Goal: Task Accomplishment & Management: Manage account settings

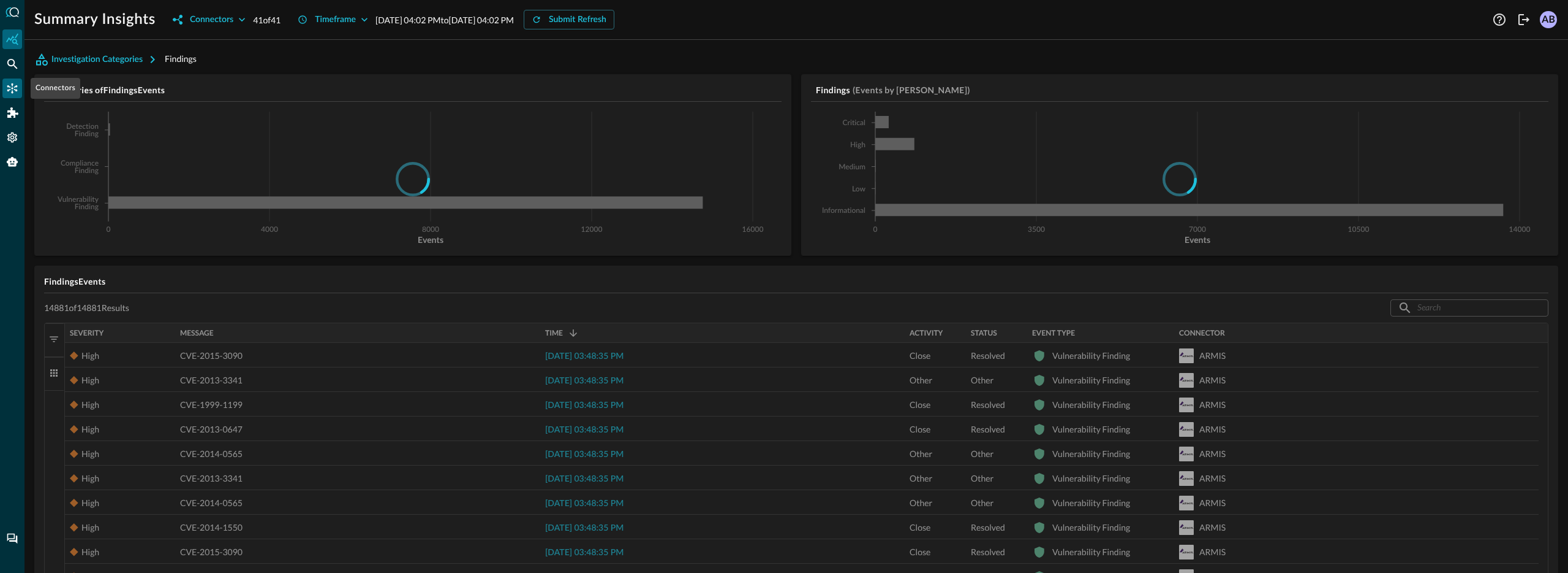
click at [15, 84] on icon "Connectors" at bounding box center [12, 88] width 12 height 12
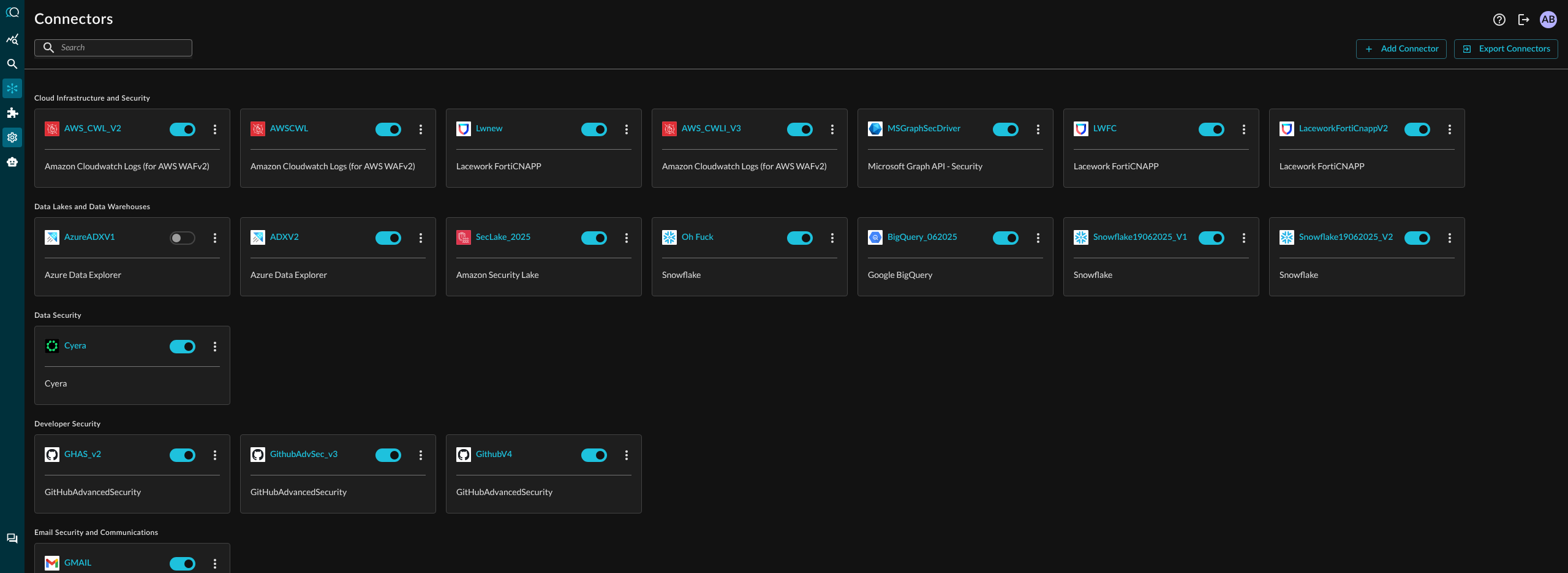
click at [14, 128] on div "Settings" at bounding box center [12, 138] width 20 height 20
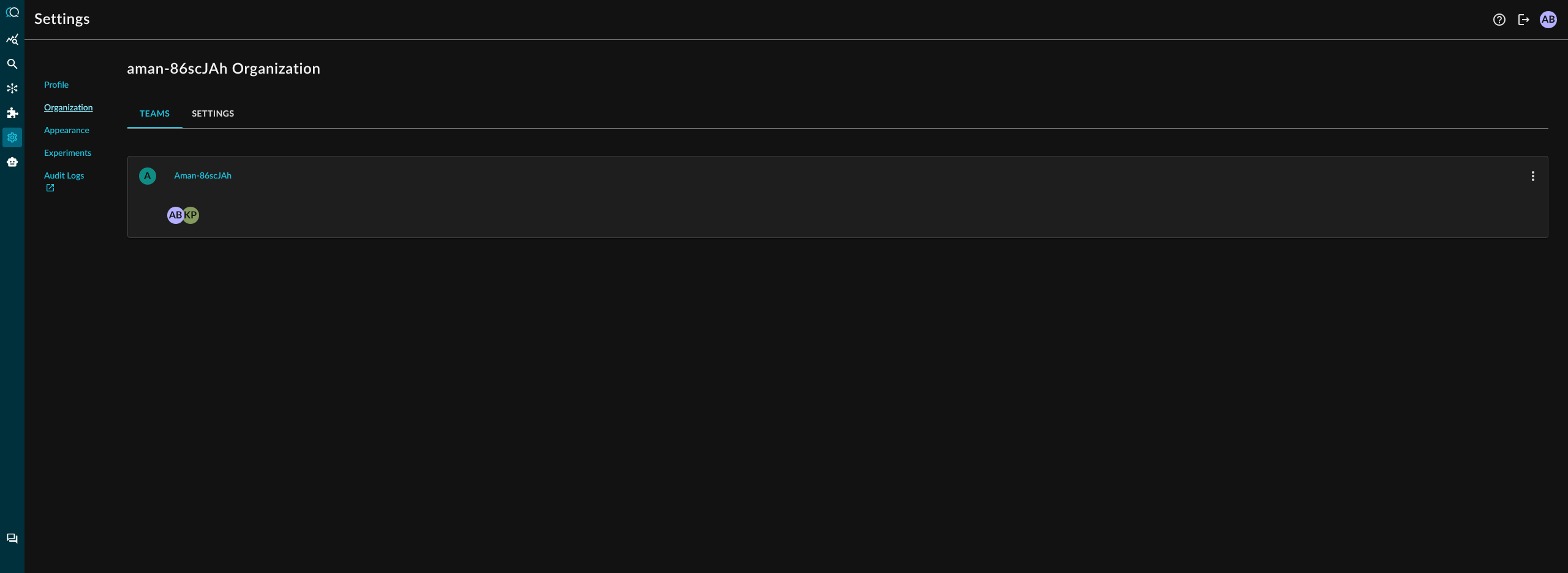
click at [220, 111] on button "Settings" at bounding box center [213, 113] width 62 height 30
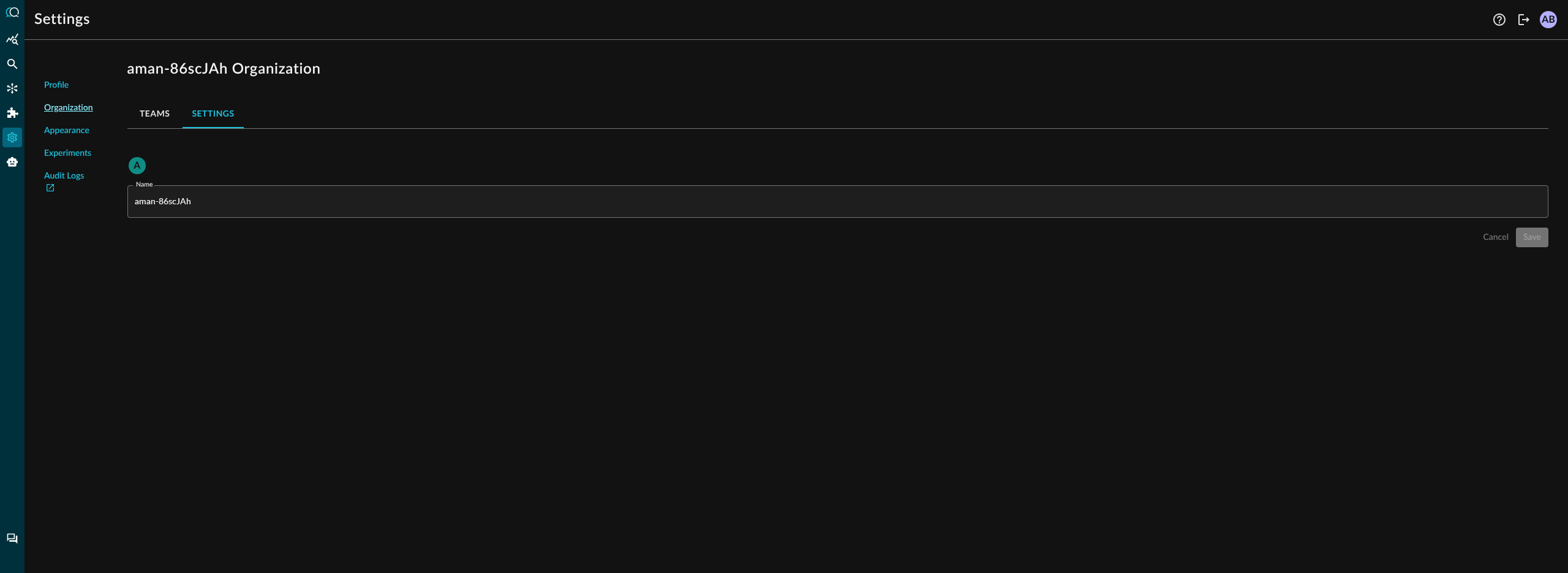
click at [167, 119] on button "Teams" at bounding box center [155, 113] width 55 height 30
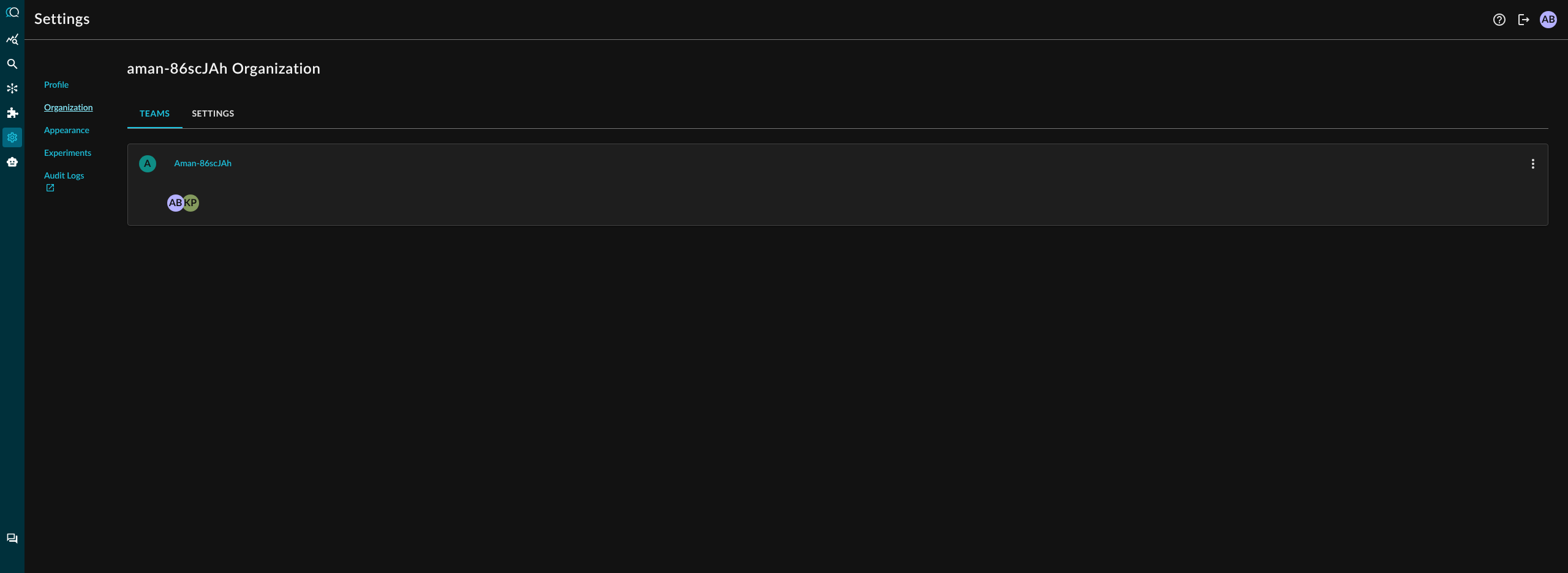
click at [211, 116] on button "Settings" at bounding box center [213, 113] width 62 height 30
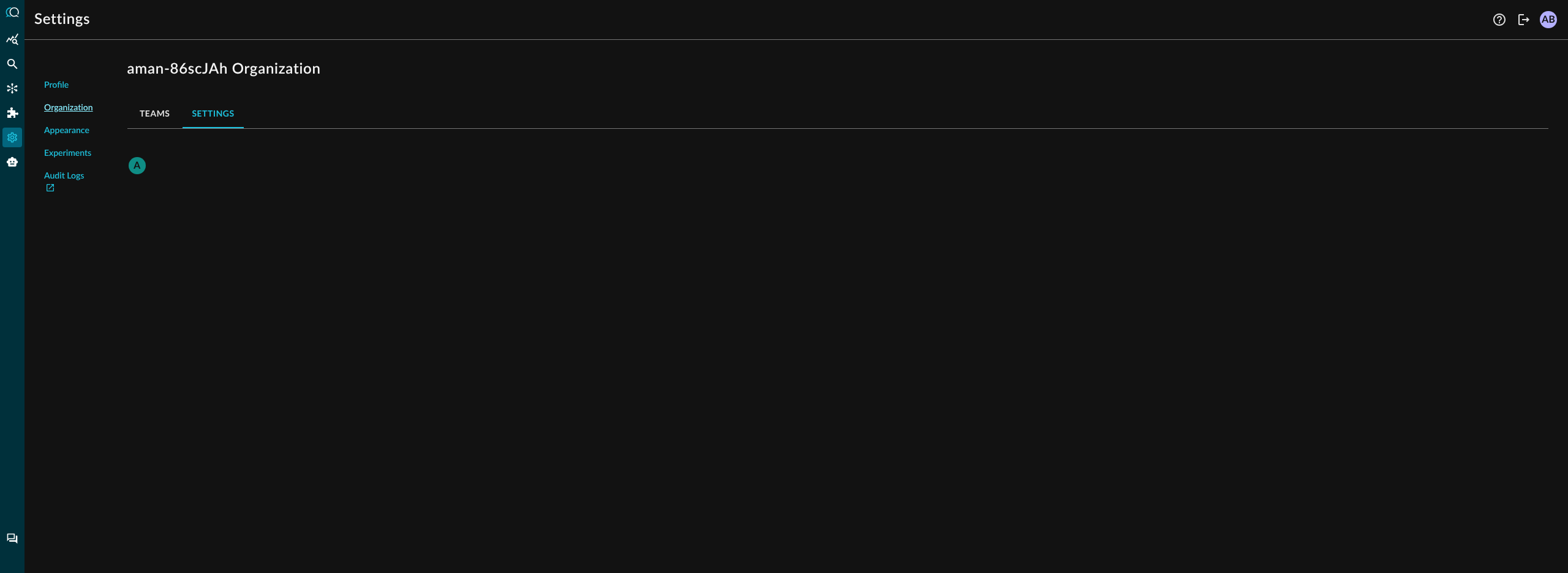
click at [176, 116] on button "Teams" at bounding box center [155, 113] width 55 height 30
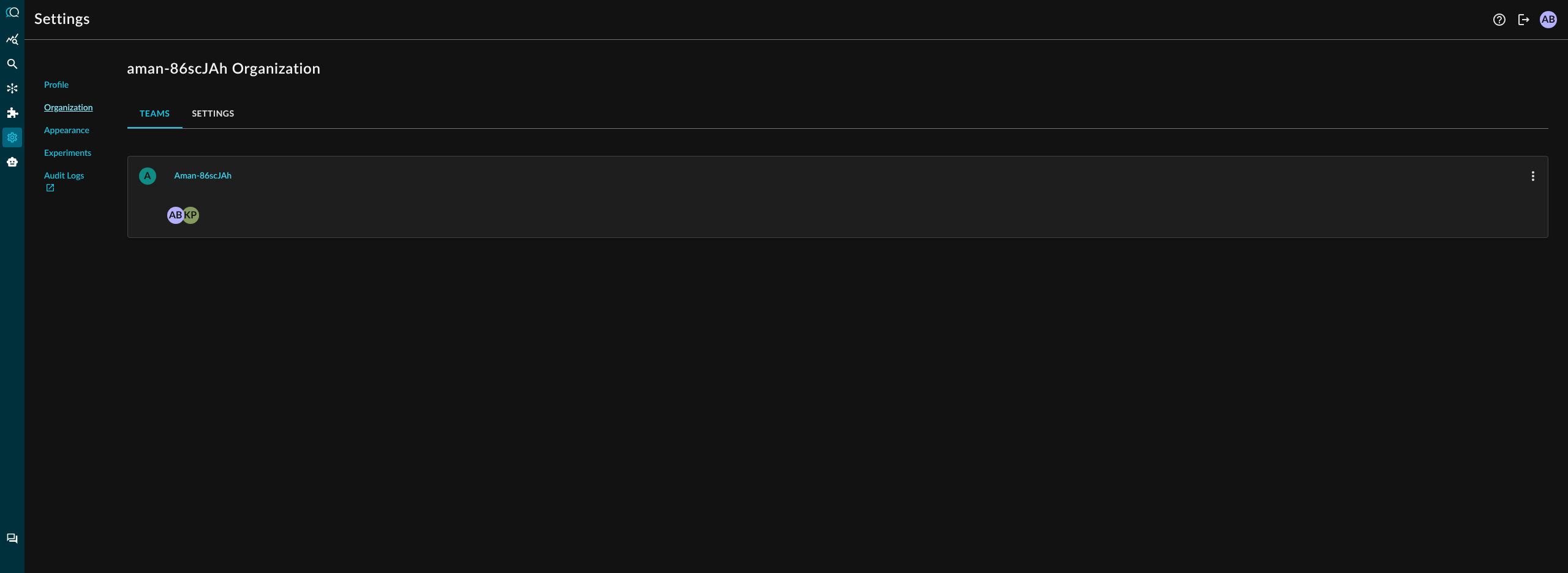
click at [203, 173] on div "aman-86scJAh" at bounding box center [203, 176] width 58 height 15
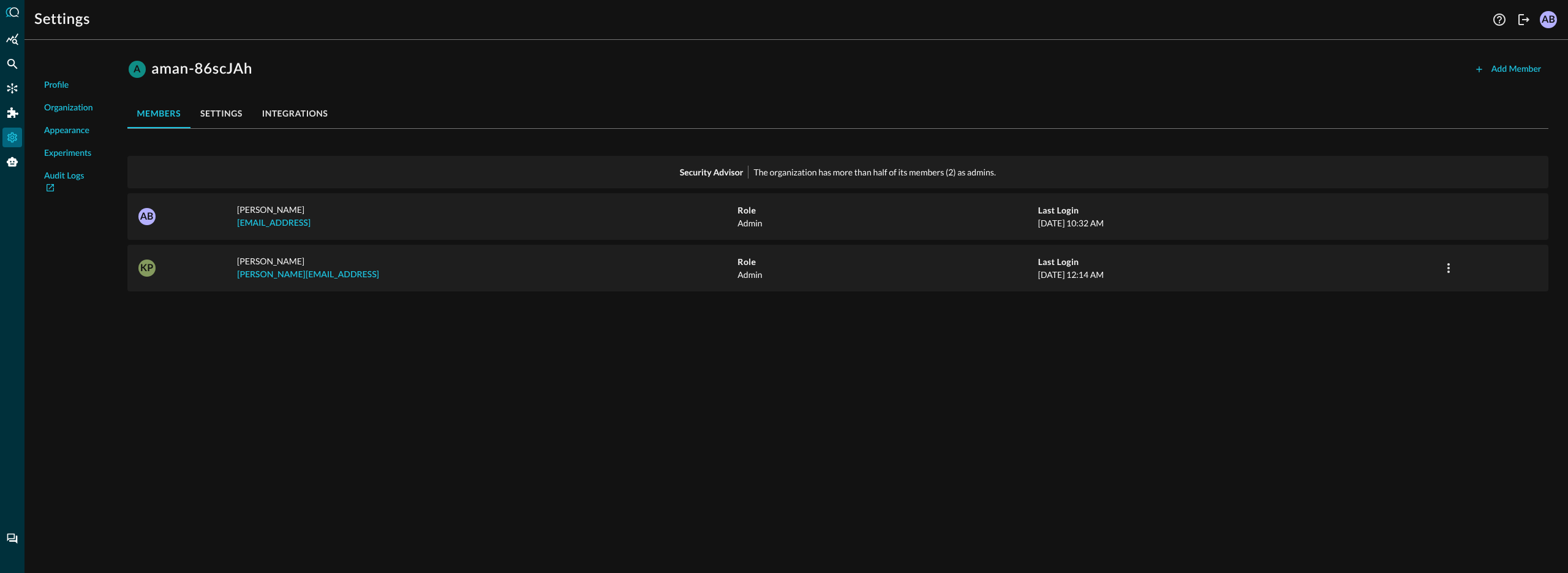
click at [284, 119] on button "integrations" at bounding box center [295, 113] width 86 height 30
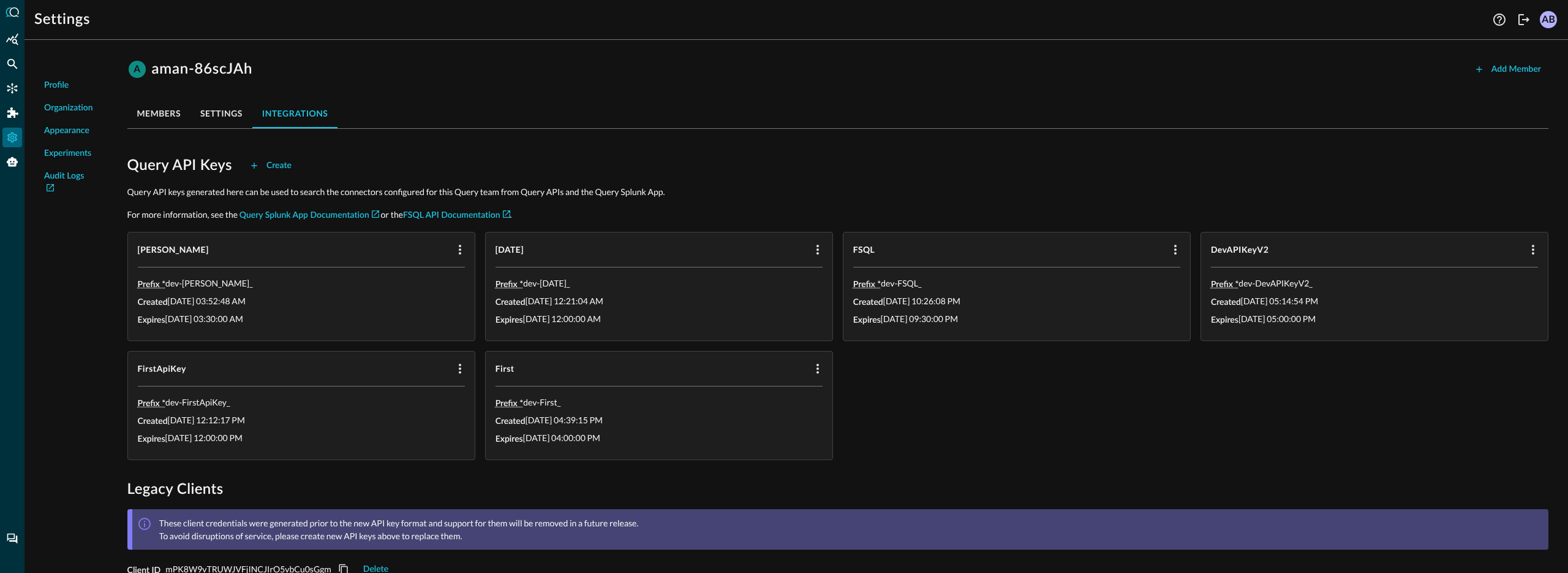
scroll to position [66, 0]
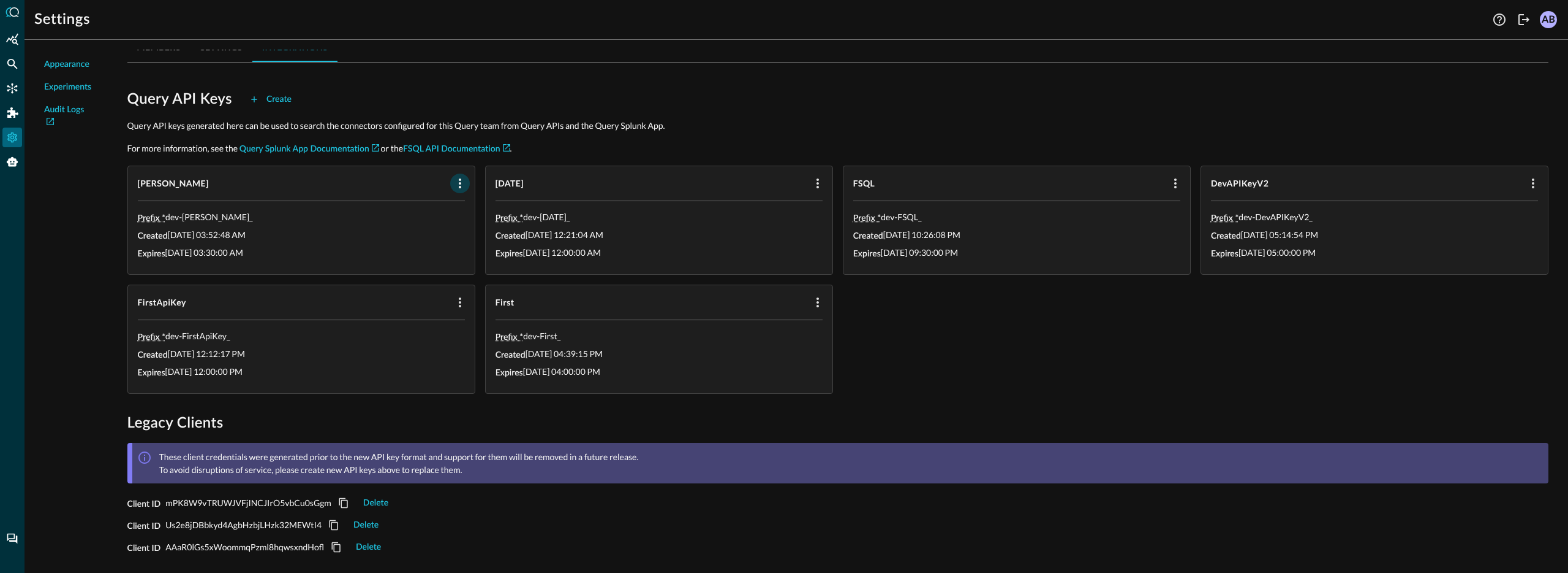
click at [453, 181] on icon "button" at bounding box center [459, 183] width 14 height 14
click at [654, 81] on div at bounding box center [784, 286] width 1568 height 573
click at [286, 102] on div "Create" at bounding box center [279, 100] width 25 height 15
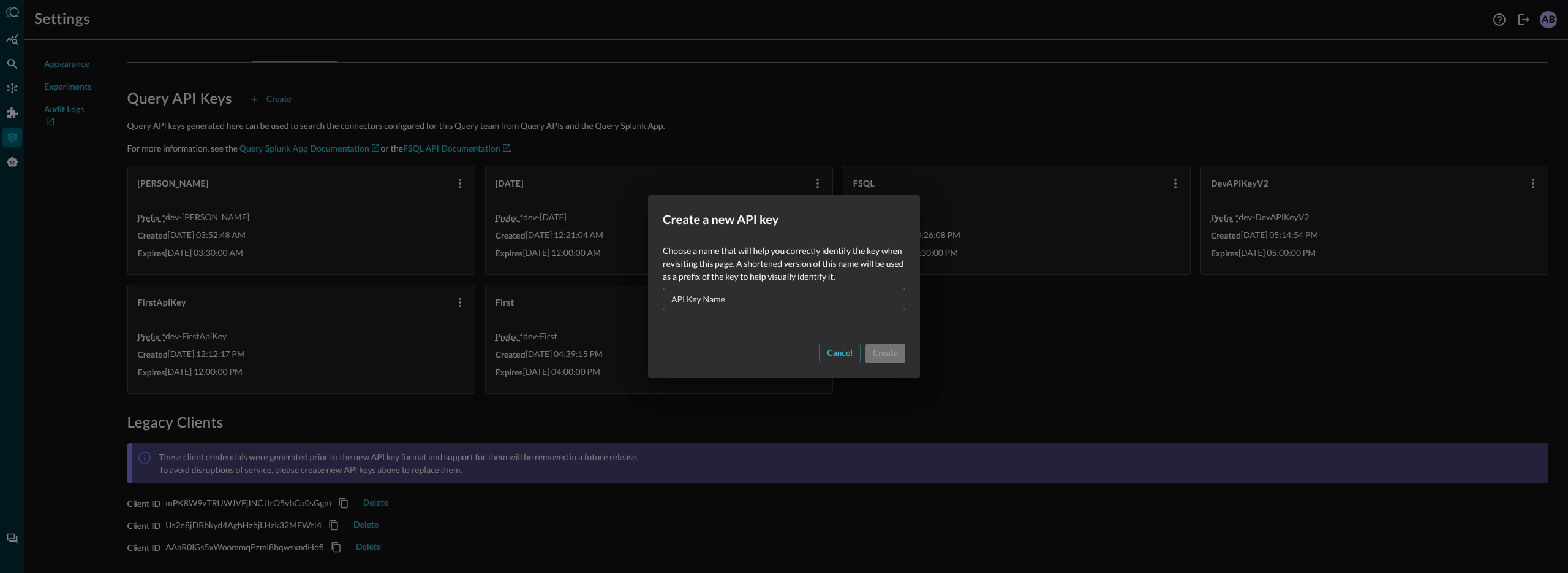
click at [721, 296] on input "API Key Name" at bounding box center [788, 299] width 235 height 23
click at [837, 356] on div "Cancel" at bounding box center [840, 353] width 26 height 15
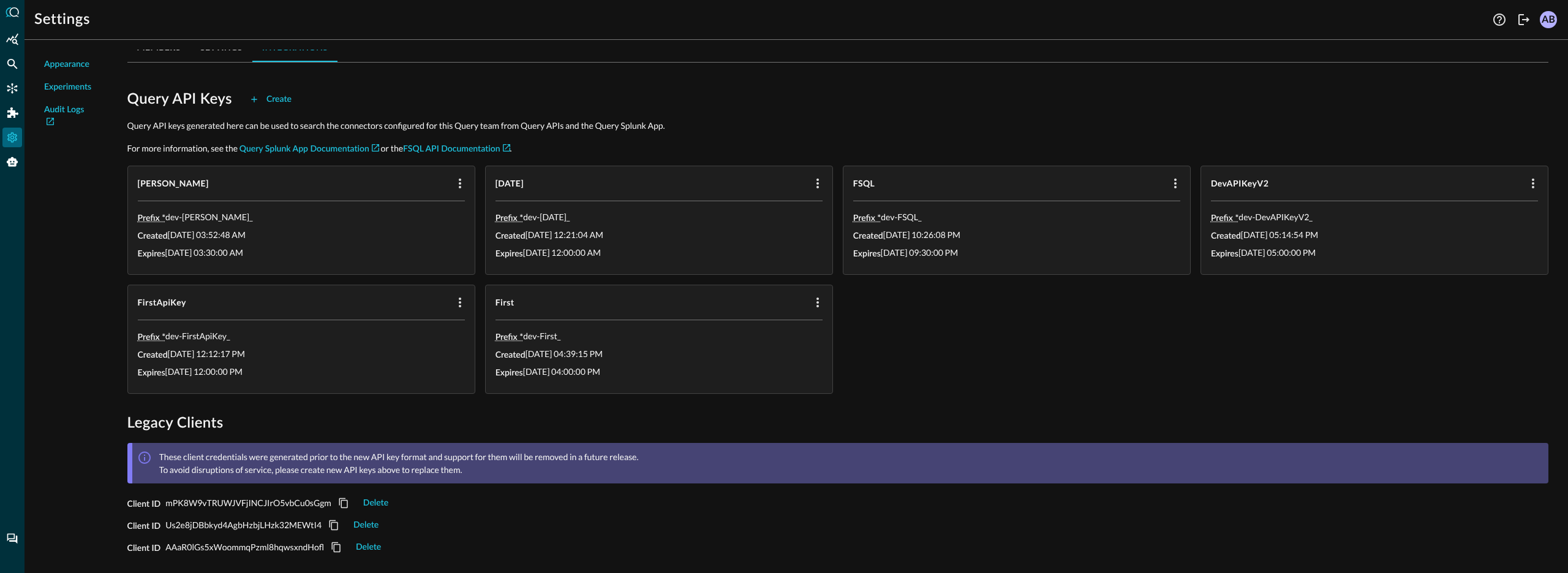
scroll to position [0, 0]
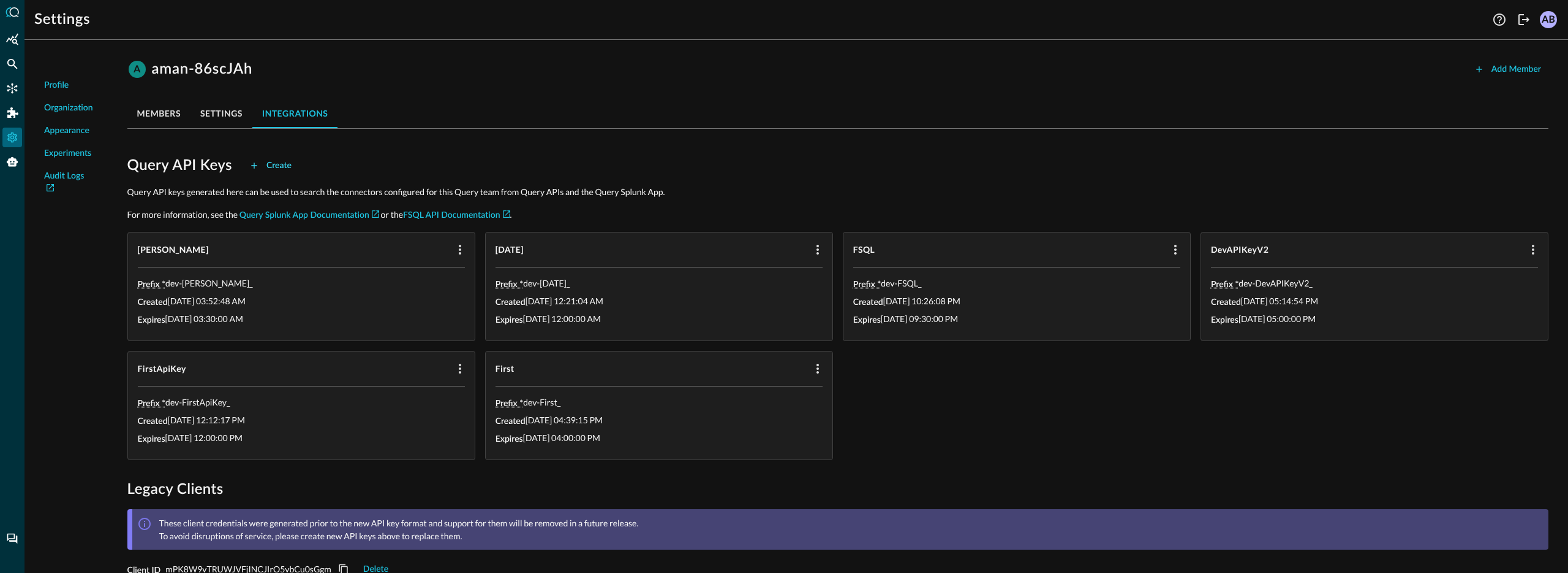
click at [286, 166] on div "Create" at bounding box center [279, 166] width 25 height 15
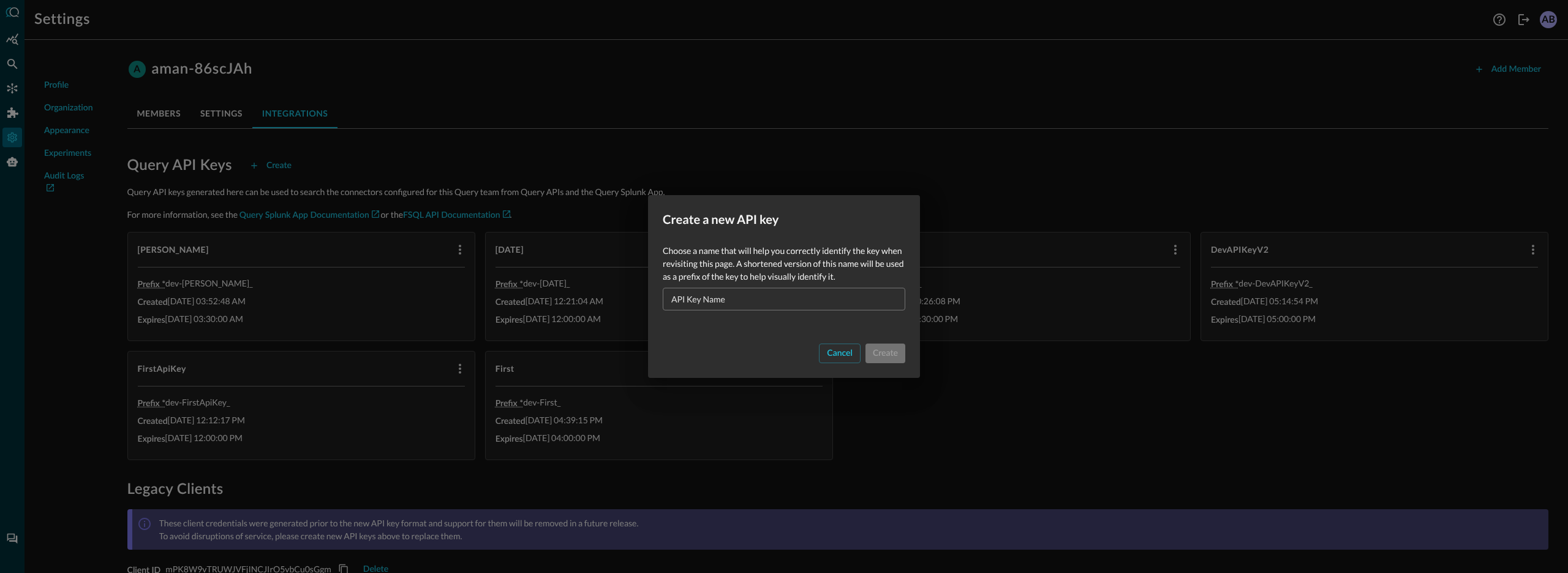
click at [786, 296] on input "API Key Name" at bounding box center [788, 299] width 235 height 23
type input "FSQLApiKey"
click at [859, 363] on div "Cancel Create" at bounding box center [784, 359] width 272 height 40
click at [859, 358] on div "Create" at bounding box center [885, 354] width 25 height 15
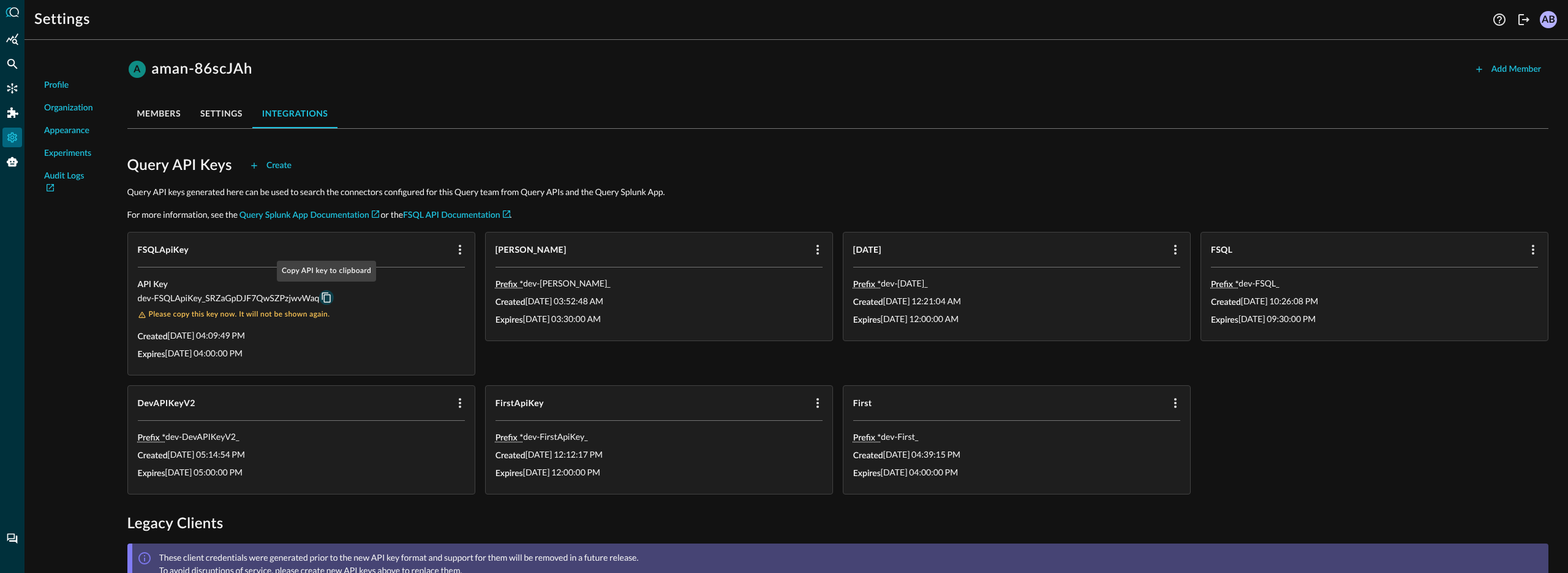
click at [327, 296] on icon "Copy API key to clipboard" at bounding box center [327, 297] width 11 height 11
